Goal: Task Accomplishment & Management: Use online tool/utility

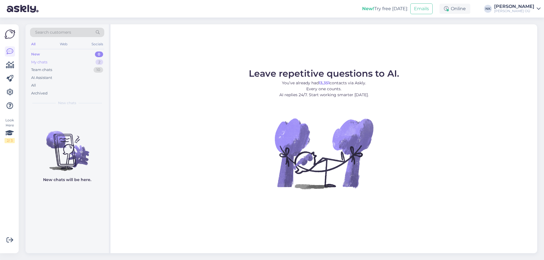
click at [87, 63] on div "My chats 2" at bounding box center [67, 62] width 74 height 8
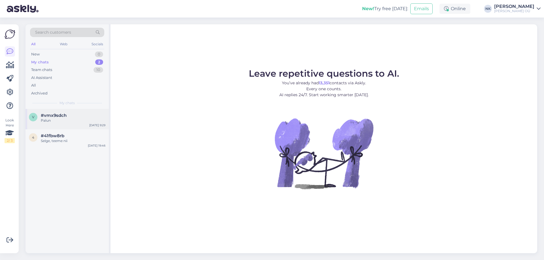
click at [70, 114] on div "#vmx9sdch" at bounding box center [73, 115] width 65 height 5
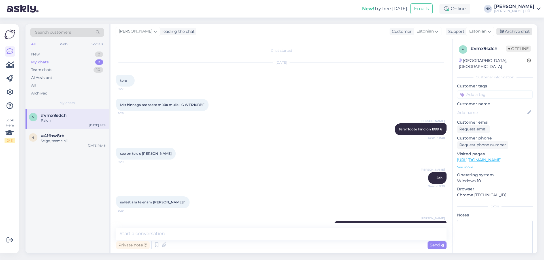
scroll to position [94, 0]
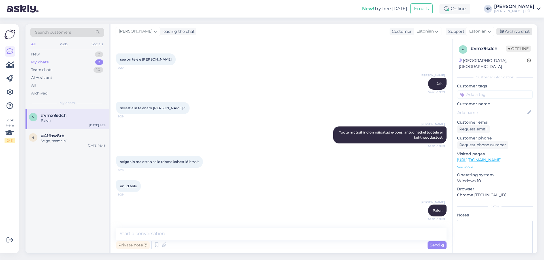
click at [526, 29] on div "Archive chat" at bounding box center [514, 32] width 36 height 8
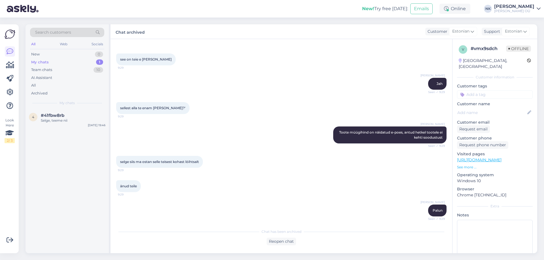
click at [58, 135] on div "4 #41fbw8rb Selge, teeme nii [DATE] 19:46" at bounding box center [66, 181] width 83 height 144
click at [60, 121] on div "Selge, teeme nii" at bounding box center [73, 120] width 65 height 5
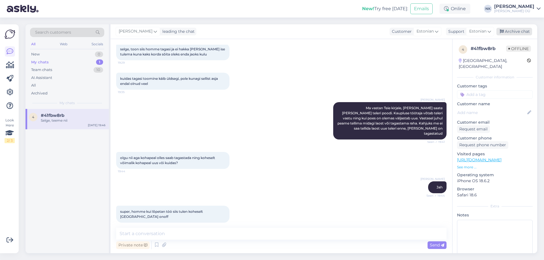
click at [521, 31] on div "Archive chat" at bounding box center [514, 32] width 36 height 8
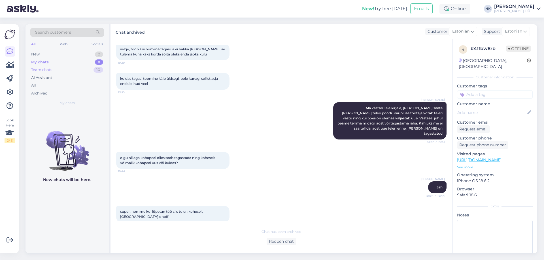
click at [82, 69] on div "Team chats 10" at bounding box center [67, 70] width 74 height 8
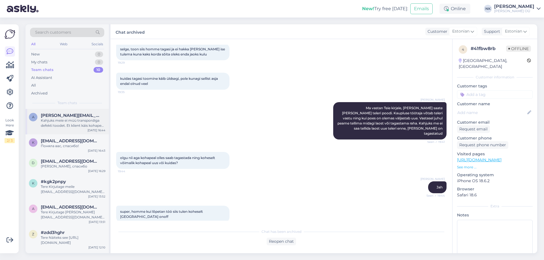
click at [83, 117] on span "[PERSON_NAME][EMAIL_ADDRESS][DOMAIN_NAME]" at bounding box center [70, 115] width 59 height 5
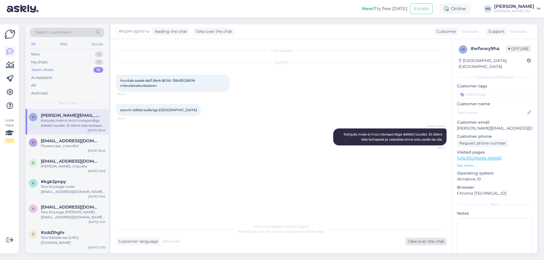
click at [418, 242] on div "Take over the chat" at bounding box center [425, 242] width 41 height 8
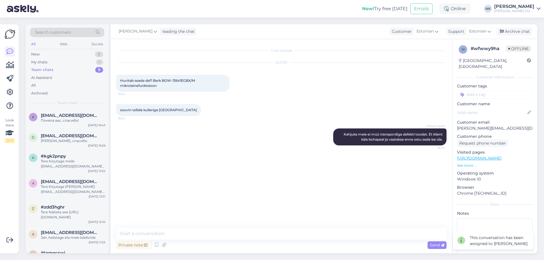
click at [506, 35] on div "[PERSON_NAME] leading the chat Customer Estonian Support Estonian Archive chat" at bounding box center [323, 31] width 427 height 15
click at [506, 31] on div "Archive chat" at bounding box center [514, 32] width 36 height 8
click at [49, 128] on div "k [EMAIL_ADDRESS][DOMAIN_NAME] Поняла вас, спасибо! [DATE] 16:43" at bounding box center [66, 119] width 83 height 20
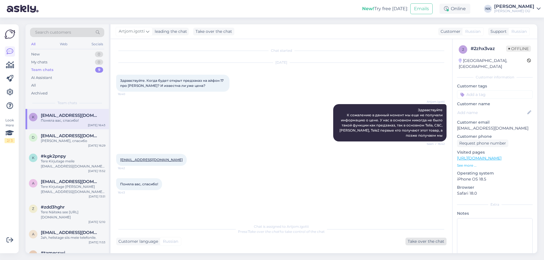
click at [419, 241] on div "Take over the chat" at bounding box center [425, 242] width 41 height 8
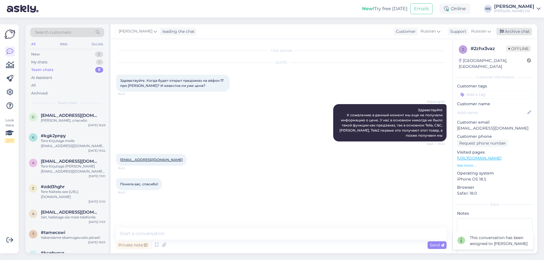
click at [513, 31] on div "Archive chat" at bounding box center [514, 32] width 36 height 8
click at [62, 115] on span "[EMAIL_ADDRESS][DOMAIN_NAME]" at bounding box center [70, 115] width 59 height 5
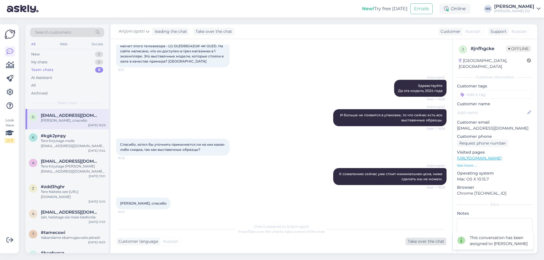
click at [424, 243] on div "Take over the chat" at bounding box center [425, 242] width 41 height 8
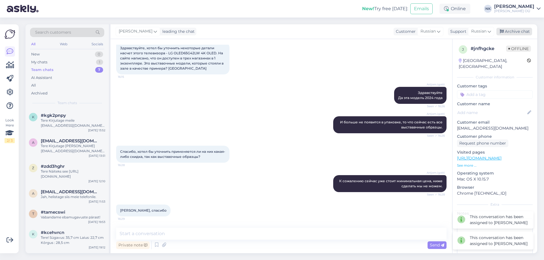
click at [518, 31] on div "Archive chat" at bounding box center [514, 32] width 36 height 8
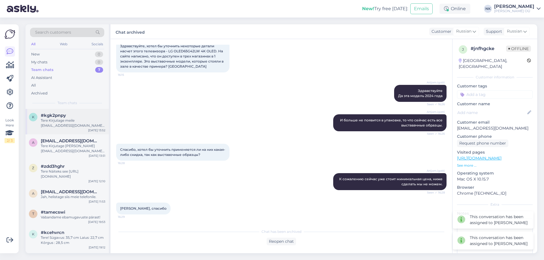
click at [63, 122] on div "Tere Kirjutage meile [EMAIL_ADDRESS][DOMAIN_NAME] ja esimesel võimalusel [PERSO…" at bounding box center [73, 123] width 65 height 10
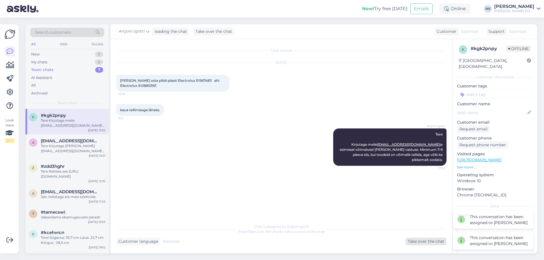
click at [424, 240] on div "Take over the chat" at bounding box center [425, 242] width 41 height 8
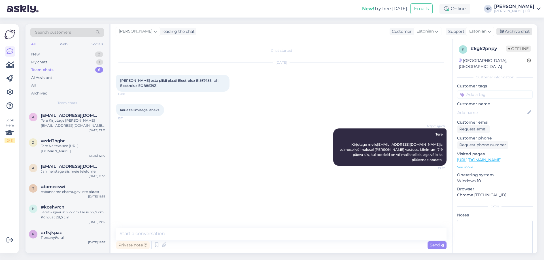
click at [506, 34] on div "Archive chat" at bounding box center [514, 32] width 36 height 8
drag, startPoint x: 53, startPoint y: 127, endPoint x: 464, endPoint y: 195, distance: 417.1
click at [56, 129] on div "a [EMAIL_ADDRESS][DOMAIN_NAME] Tere Kirjutage [PERSON_NAME] [EMAIL_ADDRESS][DOM…" at bounding box center [66, 121] width 83 height 25
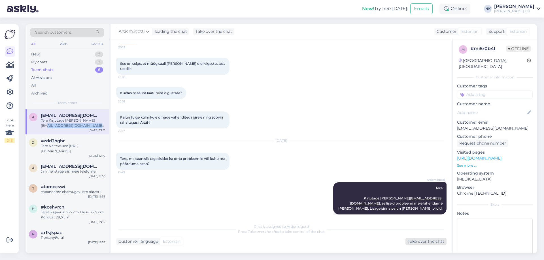
click at [419, 241] on div "Take over the chat" at bounding box center [425, 242] width 41 height 8
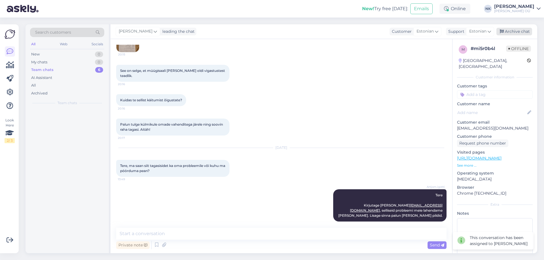
click at [510, 31] on div "Archive chat" at bounding box center [514, 32] width 36 height 8
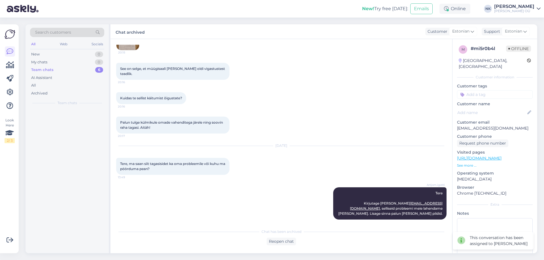
click at [69, 72] on div "Team chats 6" at bounding box center [67, 70] width 74 height 8
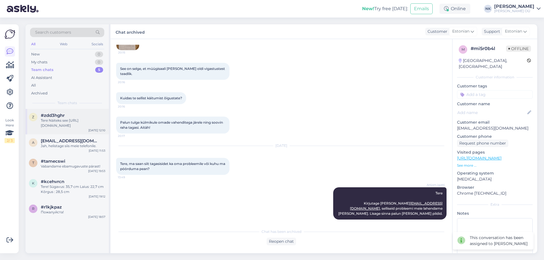
click at [70, 127] on div "Tere Näiteks see [URL][DOMAIN_NAME]" at bounding box center [73, 123] width 65 height 10
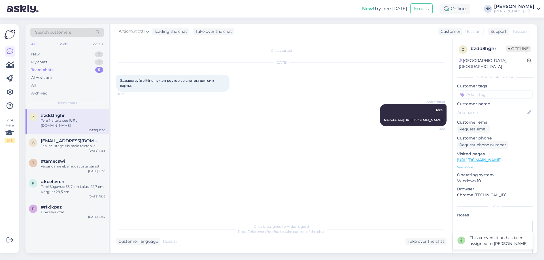
scroll to position [0, 0]
click at [420, 244] on div "Take over the chat" at bounding box center [425, 242] width 41 height 8
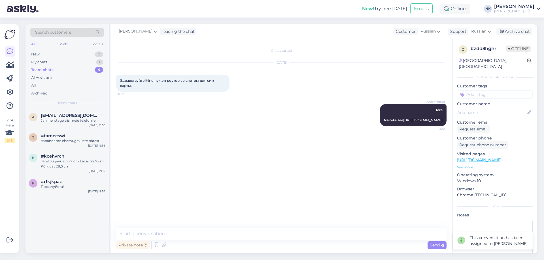
click at [510, 27] on div "[PERSON_NAME] leading the chat Customer Russian Support Russian Archive chat" at bounding box center [323, 31] width 427 height 15
click at [524, 27] on div "[PERSON_NAME] leading the chat Customer Russian Support Russian Archive chat" at bounding box center [323, 31] width 427 height 15
click at [521, 29] on div "Archive chat" at bounding box center [514, 32] width 36 height 8
click at [101, 117] on div "[EMAIL_ADDRESS][DOMAIN_NAME]" at bounding box center [73, 115] width 65 height 5
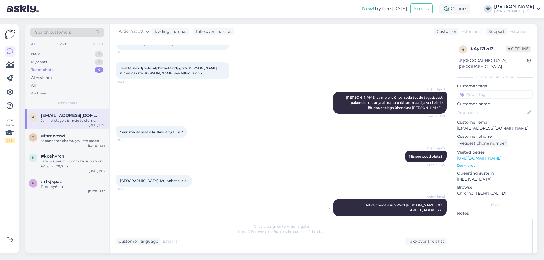
scroll to position [127, 0]
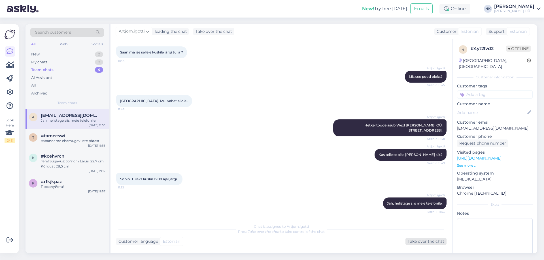
click at [416, 239] on div "Take over the chat" at bounding box center [425, 242] width 41 height 8
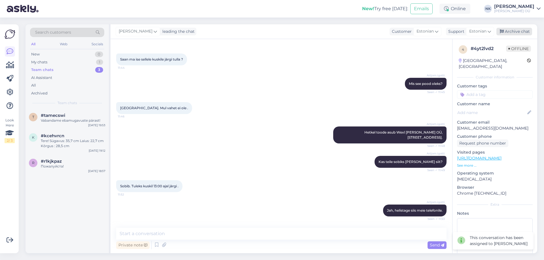
click at [502, 31] on icon at bounding box center [502, 32] width 4 height 4
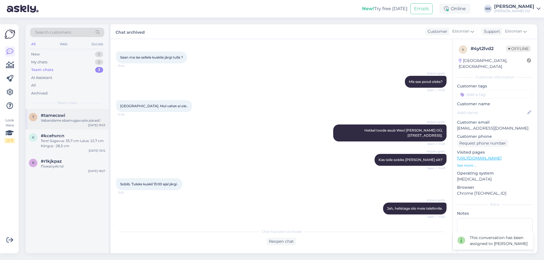
click at [68, 127] on div "t #tamecswi Vabandame ebamugavuste pärast! [DATE] 19:53" at bounding box center [66, 119] width 83 height 20
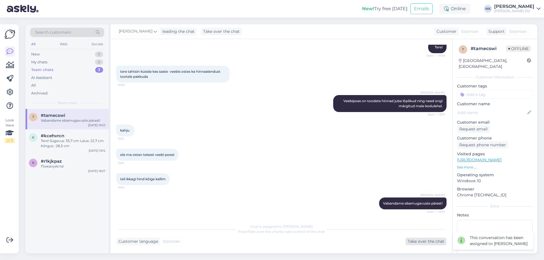
click at [417, 241] on div "Take over the chat" at bounding box center [425, 242] width 41 height 8
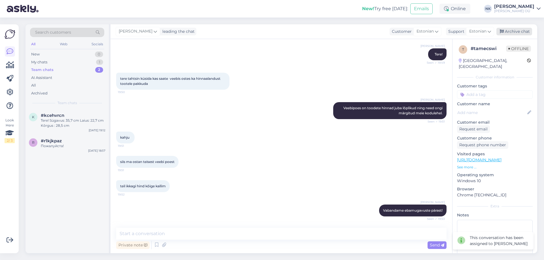
click at [516, 29] on div "Archive chat" at bounding box center [514, 32] width 36 height 8
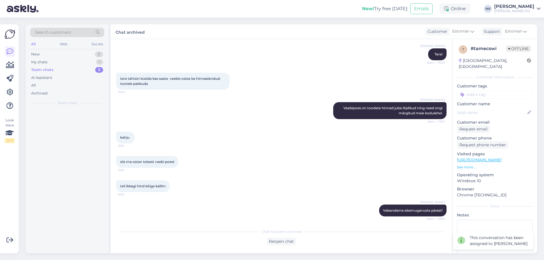
scroll to position [53, 0]
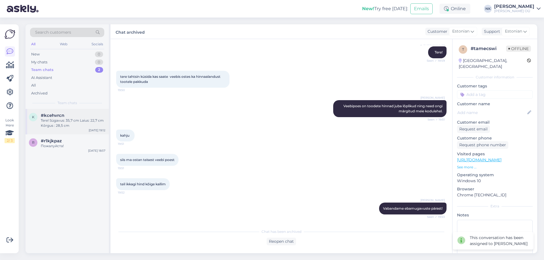
click at [77, 114] on div "#kcehvrcn" at bounding box center [73, 115] width 65 height 5
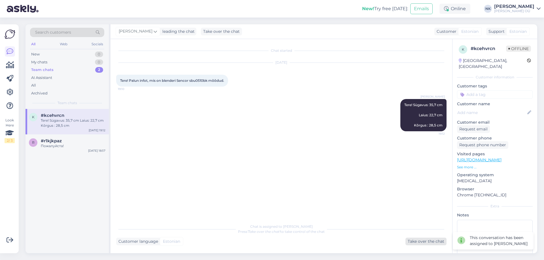
click at [426, 238] on div "Take over the chat" at bounding box center [425, 242] width 41 height 8
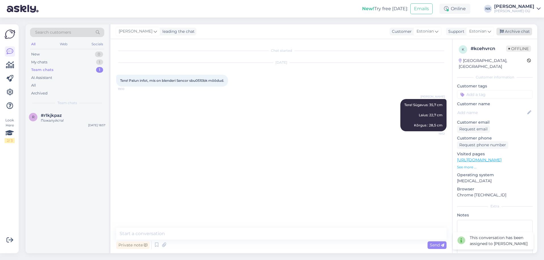
click at [512, 31] on div "Archive chat" at bounding box center [514, 32] width 36 height 8
click at [66, 115] on div "#r1kjkpaz" at bounding box center [73, 115] width 65 height 5
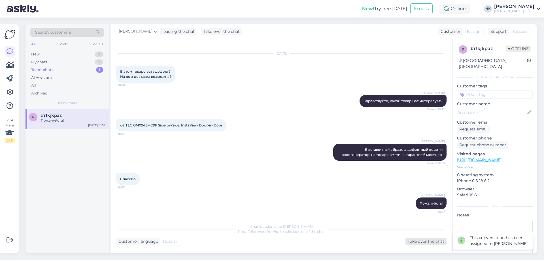
click at [440, 245] on div "Take over the chat" at bounding box center [425, 242] width 41 height 8
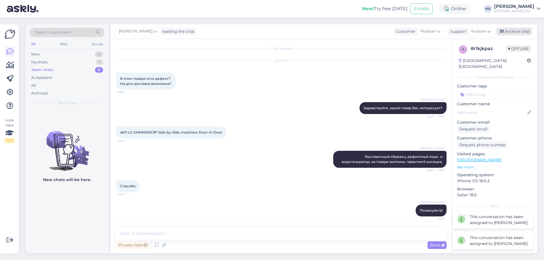
click at [510, 34] on div "Archive chat" at bounding box center [514, 32] width 36 height 8
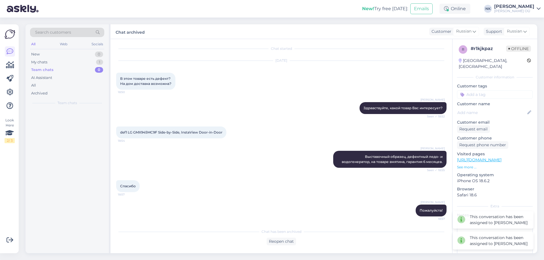
scroll to position [4, 0]
